Goal: Find specific page/section: Find specific page/section

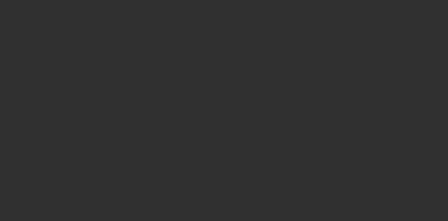
select select "10"
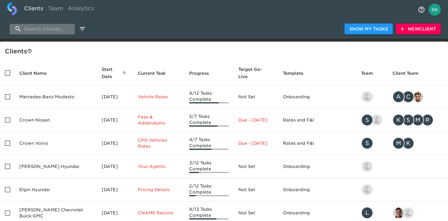
click at [41, 29] on input "search" at bounding box center [42, 29] width 65 height 11
paste input "Nissan of Vacaville"
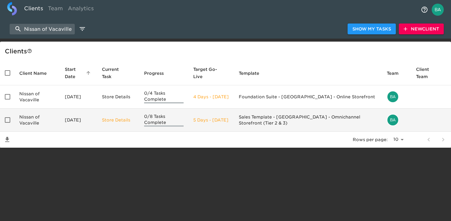
type input "Nissan of Vacaville"
click at [60, 124] on td "Nissan of Vacaville" at bounding box center [37, 120] width 46 height 23
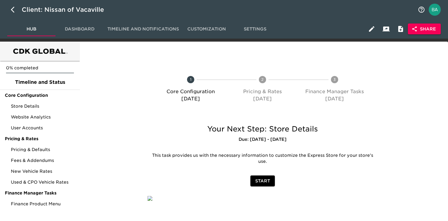
click at [418, 30] on span "Share" at bounding box center [424, 29] width 23 height 8
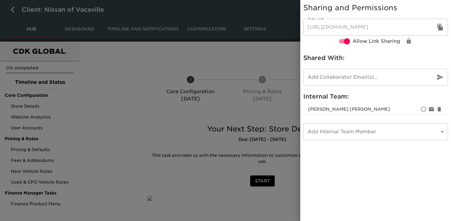
click at [440, 29] on icon "button" at bounding box center [441, 27] width 6 height 7
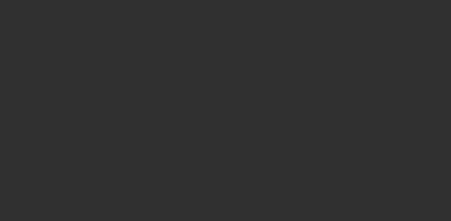
select select "10"
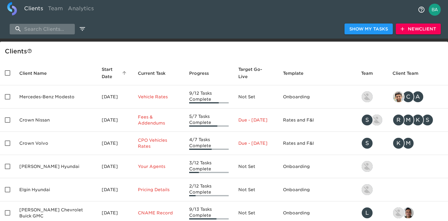
click at [57, 28] on input "search" at bounding box center [42, 29] width 65 height 11
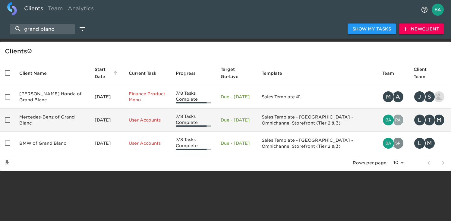
type input "grand blanc"
click at [40, 117] on td "Mercedes-Benz of Grand Blanc" at bounding box center [51, 120] width 75 height 23
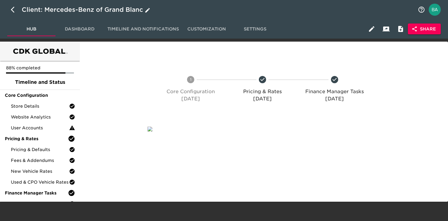
click at [13, 9] on icon "button" at bounding box center [14, 9] width 7 height 7
select select "10"
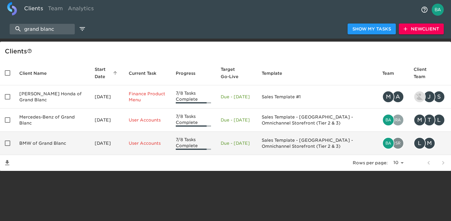
click at [57, 142] on td "BMW of Grand Blanc" at bounding box center [51, 143] width 75 height 23
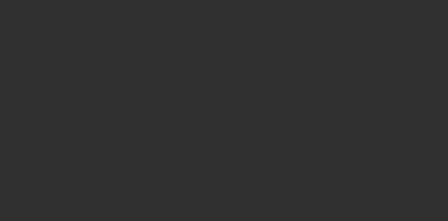
select select "10"
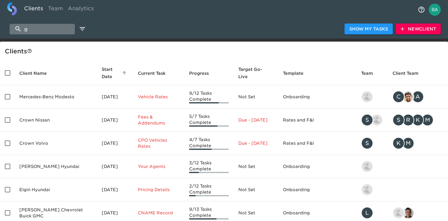
click at [56, 32] on input "g" at bounding box center [42, 29] width 65 height 11
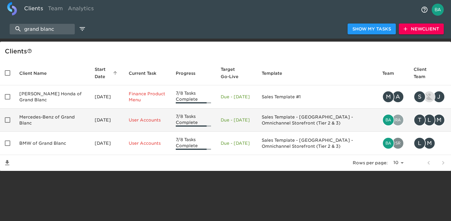
type input "grand blanc"
click at [33, 124] on td "Mercedes-Benz of Grand Blanc" at bounding box center [51, 120] width 75 height 23
